Goal: Navigation & Orientation: Understand site structure

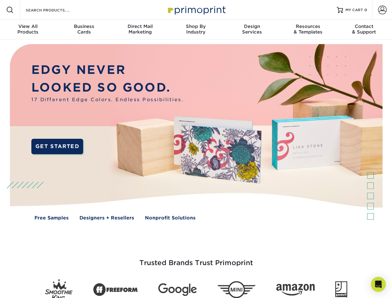
click at [196, 149] on img at bounding box center [196, 137] width 388 height 194
click at [10, 10] on span at bounding box center [9, 9] width 7 height 7
click at [382, 10] on span at bounding box center [382, 10] width 9 height 9
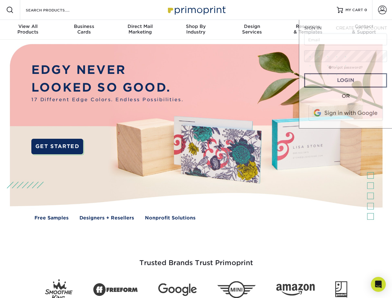
click at [28, 30] on div "View All Products" at bounding box center [28, 29] width 56 height 11
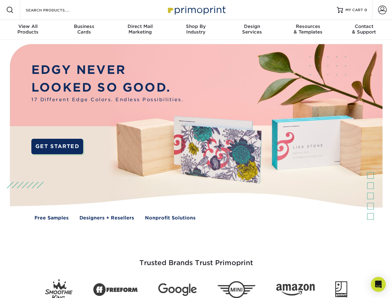
click at [84, 30] on div "Business Cards" at bounding box center [84, 29] width 56 height 11
click at [140, 30] on div "Direct Mail Marketing" at bounding box center [140, 29] width 56 height 11
click at [196, 30] on div "Shop By Industry" at bounding box center [196, 29] width 56 height 11
click at [252, 30] on div "Design Services" at bounding box center [252, 29] width 56 height 11
click at [308, 30] on div "Resources & Templates" at bounding box center [308, 29] width 56 height 11
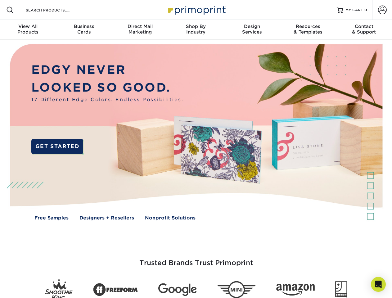
click at [364, 30] on div "Contact & Support" at bounding box center [364, 29] width 56 height 11
